Goal: Task Accomplishment & Management: Manage account settings

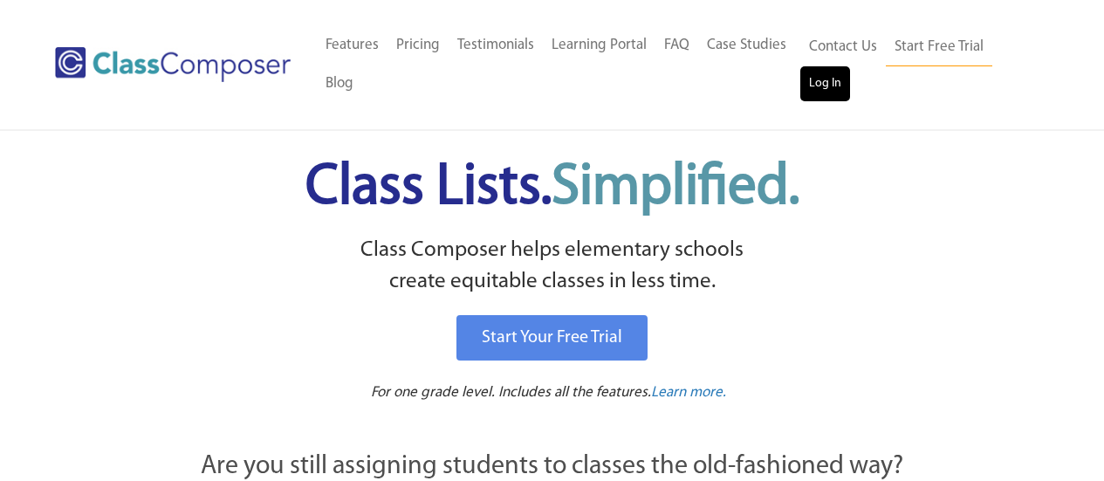
click at [837, 83] on link "Log In" at bounding box center [825, 83] width 50 height 35
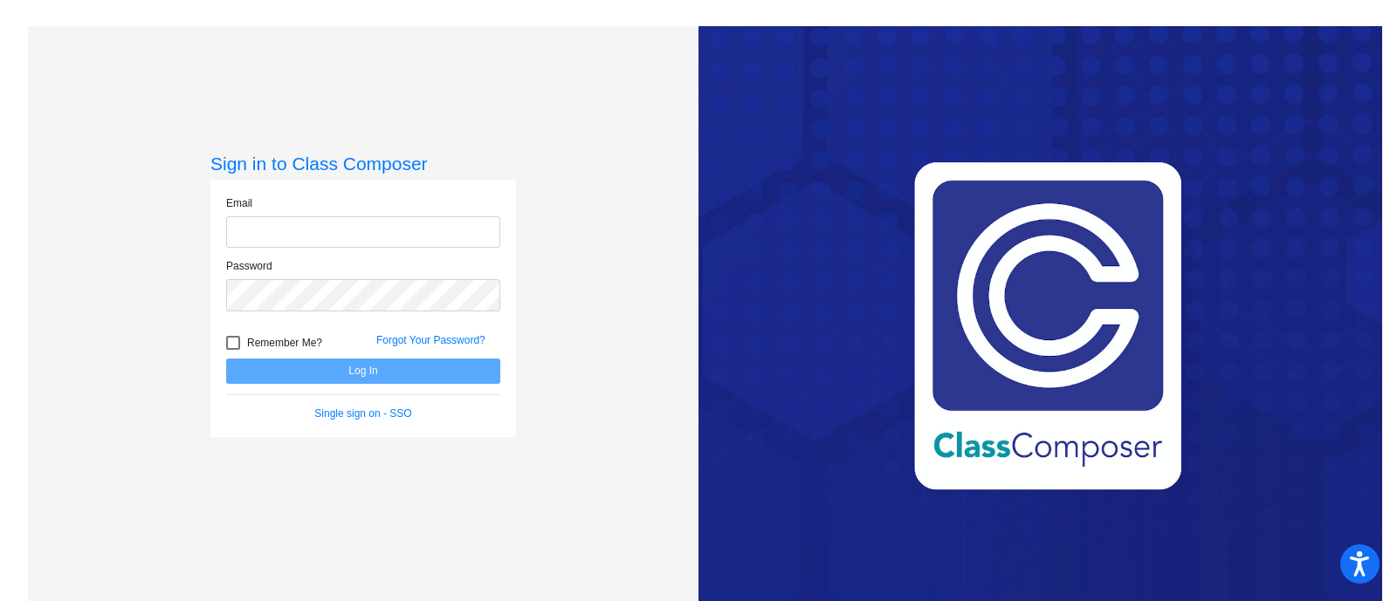
type input "[PERSON_NAME][EMAIL_ADDRESS][DOMAIN_NAME]"
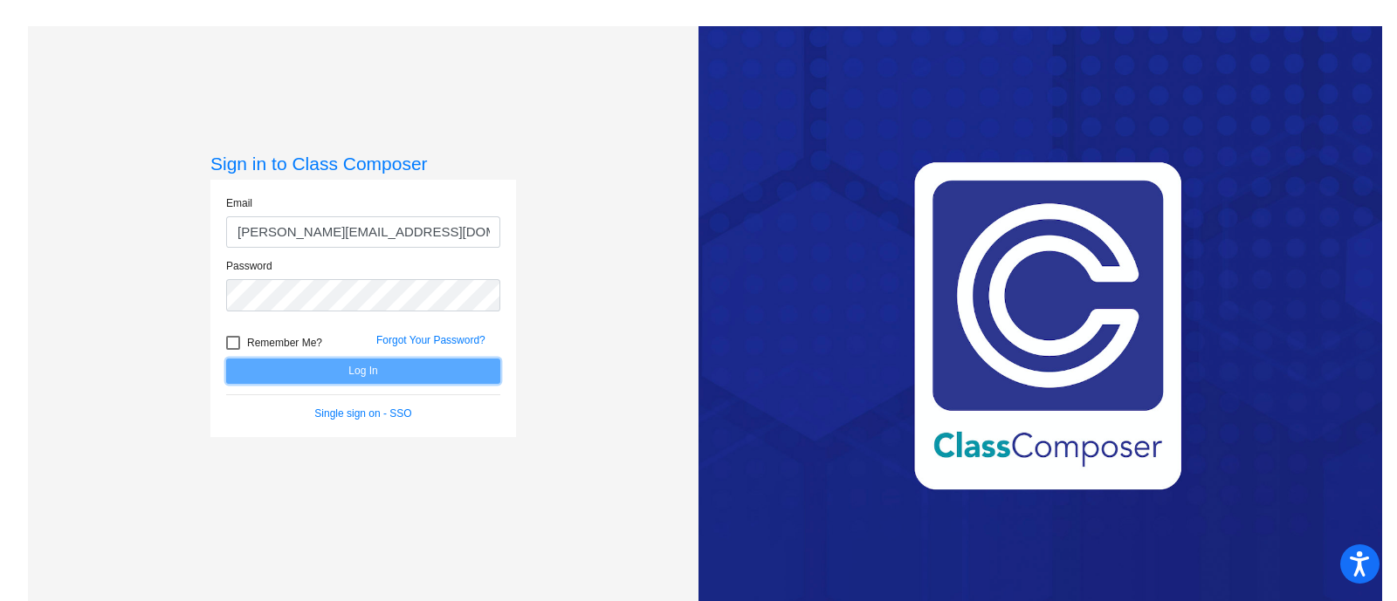
click at [471, 368] on button "Log In" at bounding box center [363, 371] width 274 height 25
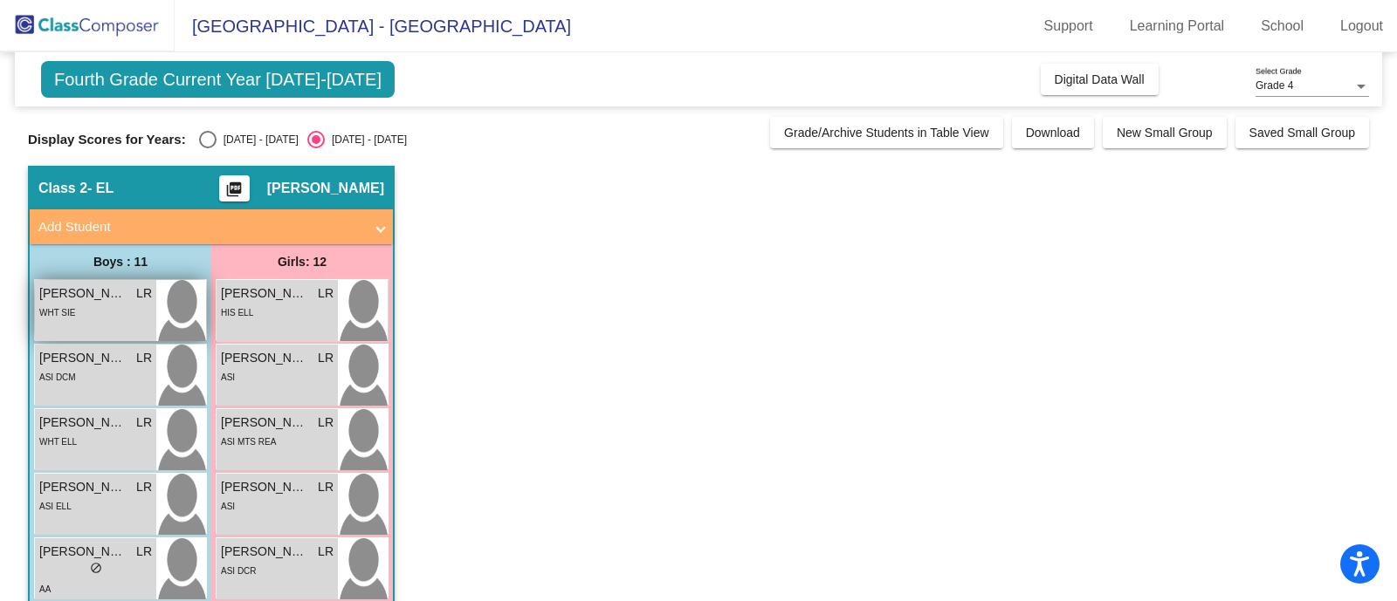
click at [94, 303] on div "WHT SIE" at bounding box center [95, 312] width 113 height 18
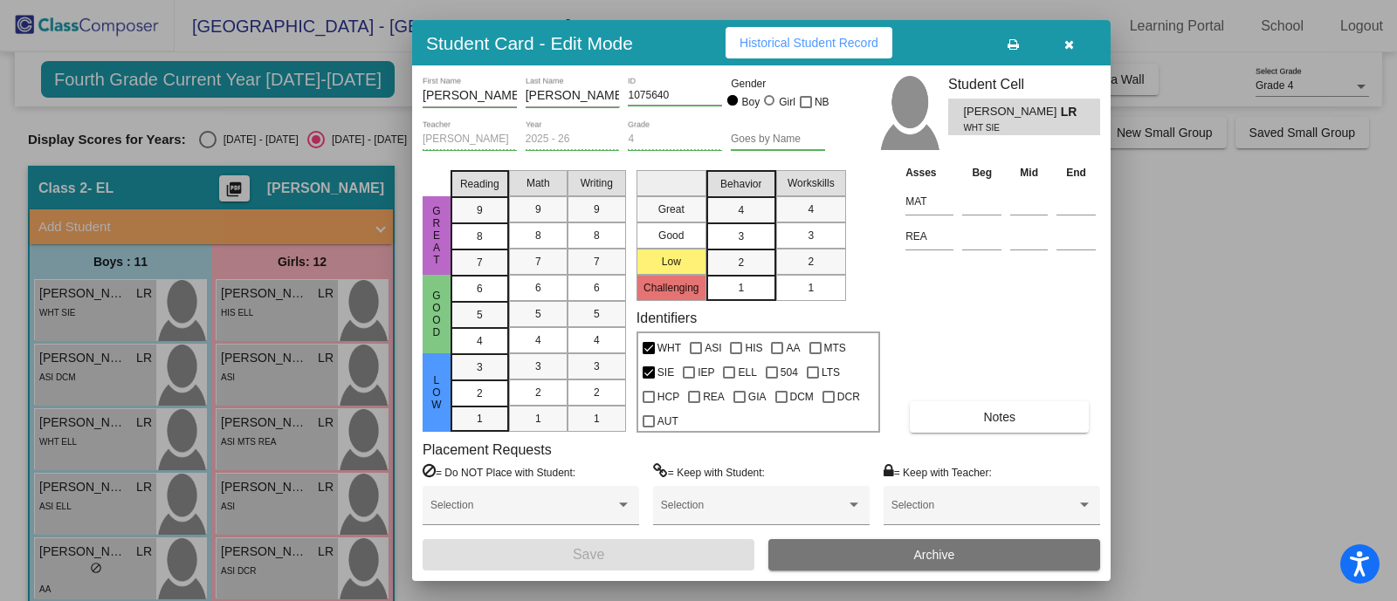
click at [1076, 38] on button "button" at bounding box center [1069, 42] width 56 height 31
